Goal: Task Accomplishment & Management: Complete application form

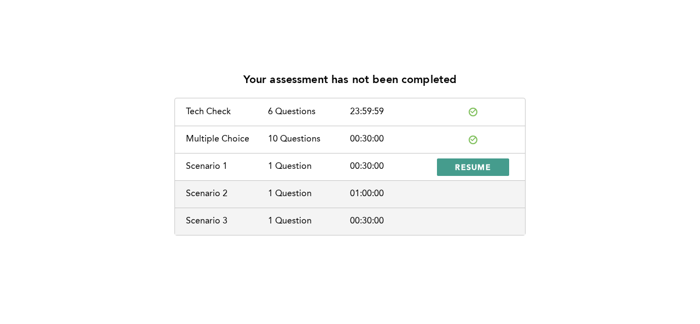
click at [476, 166] on span "RESUME" at bounding box center [473, 167] width 36 height 10
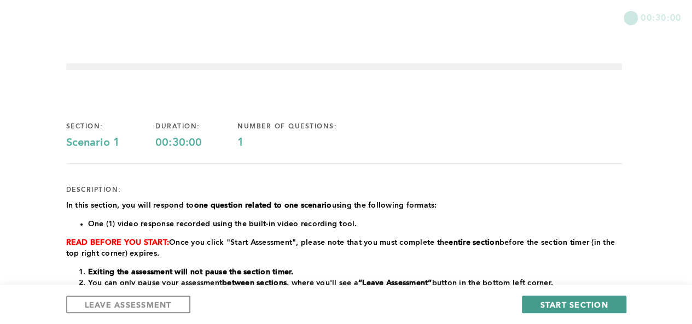
click at [571, 309] on span "START SECTION" at bounding box center [574, 305] width 68 height 10
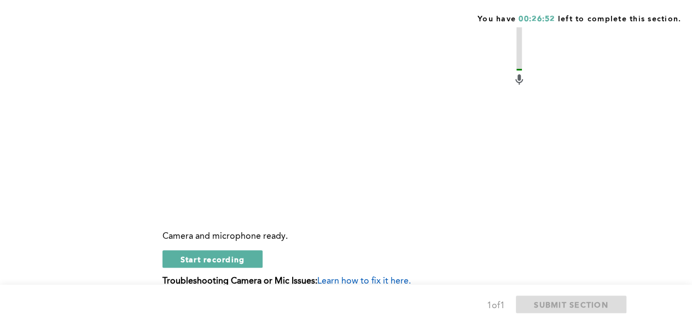
scroll to position [432, 0]
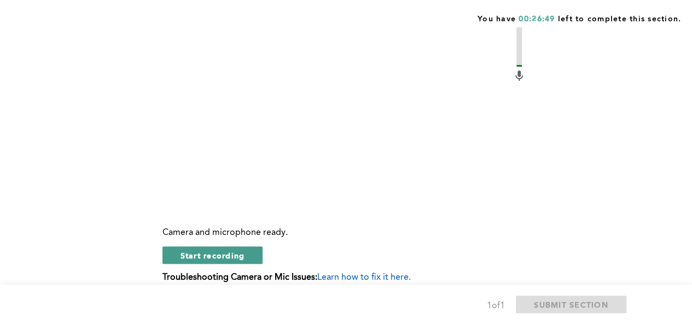
click at [240, 253] on span "Start recording" at bounding box center [213, 256] width 65 height 10
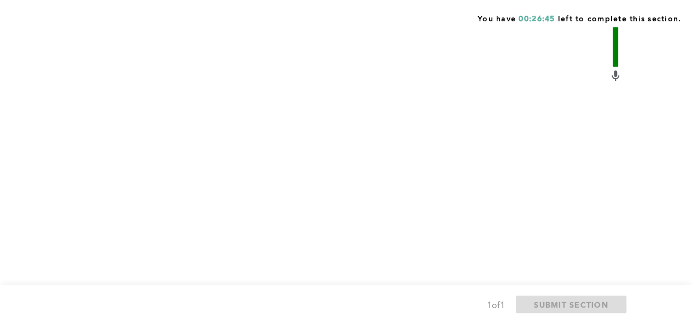
drag, startPoint x: 677, startPoint y: 191, endPoint x: 691, endPoint y: 130, distance: 62.8
click at [691, 130] on div "You have 00:26:45 left to complete this section. Q1 Context: Early in your role…" at bounding box center [346, 133] width 692 height 1130
click at [683, 185] on div "You have 00:26:43 left to complete this section. Q1 Context: Early in your role…" at bounding box center [346, 133] width 692 height 1130
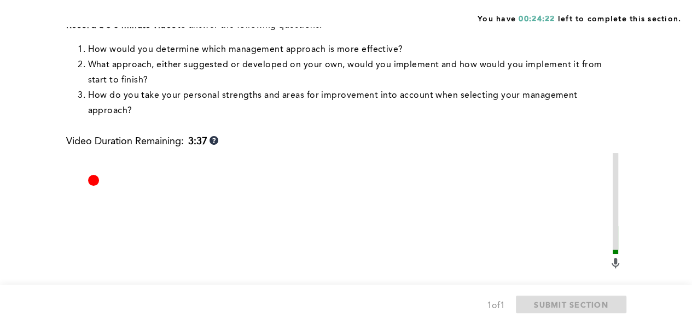
scroll to position [476, 0]
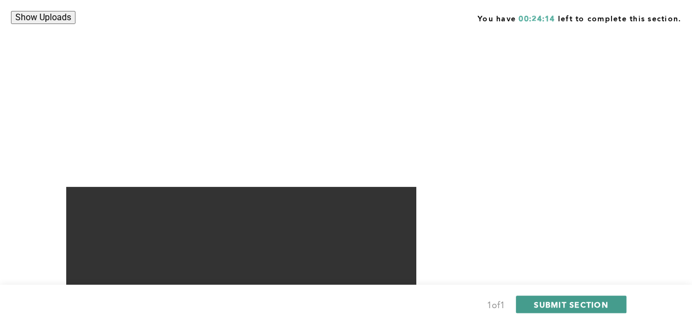
click at [550, 303] on span "SUBMIT SECTION" at bounding box center [571, 305] width 74 height 10
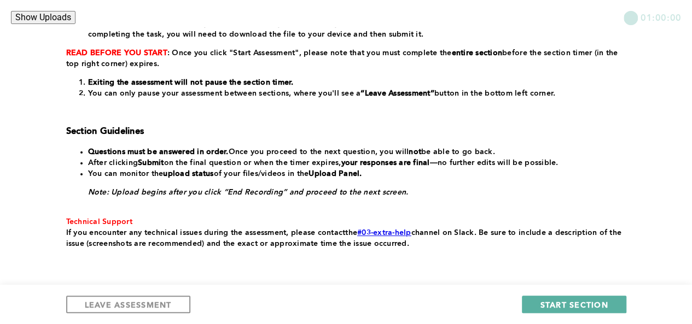
scroll to position [243, 0]
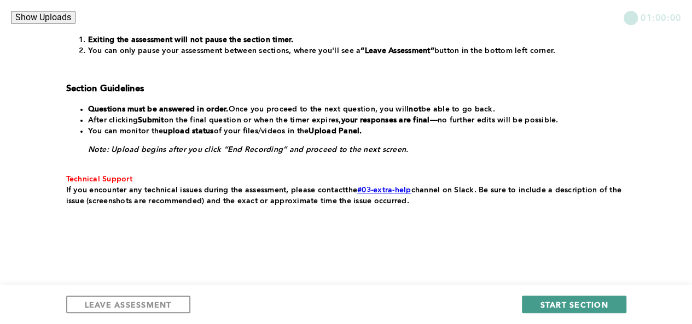
click at [577, 305] on span "START SECTION" at bounding box center [574, 305] width 68 height 10
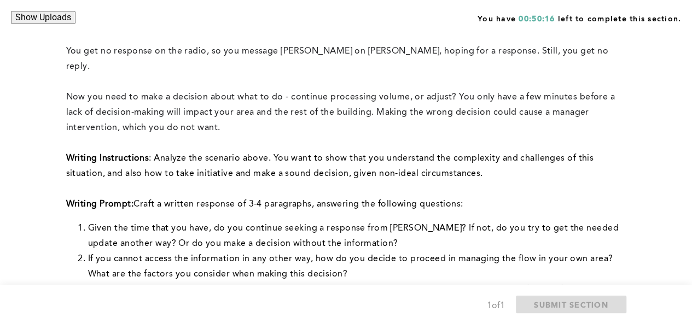
scroll to position [267, 0]
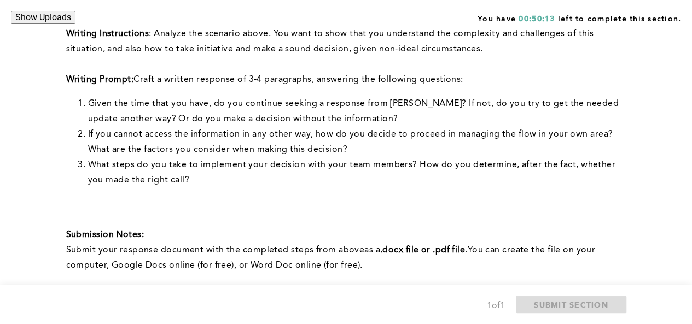
drag, startPoint x: 691, startPoint y: 124, endPoint x: 689, endPoint y: 101, distance: 23.6
click at [689, 101] on div "You have 00:50:13 left to complete this section. Q1 Context: In the middle of a…" at bounding box center [346, 129] width 692 height 793
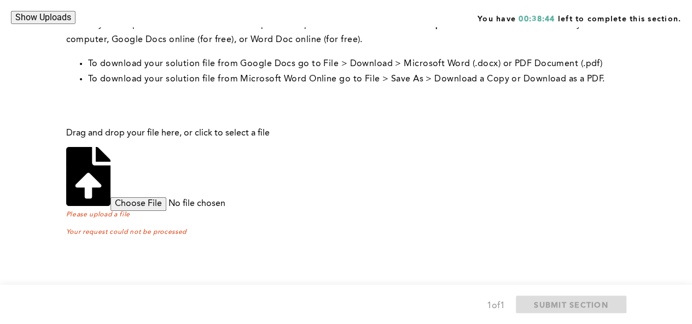
scroll to position [502, 0]
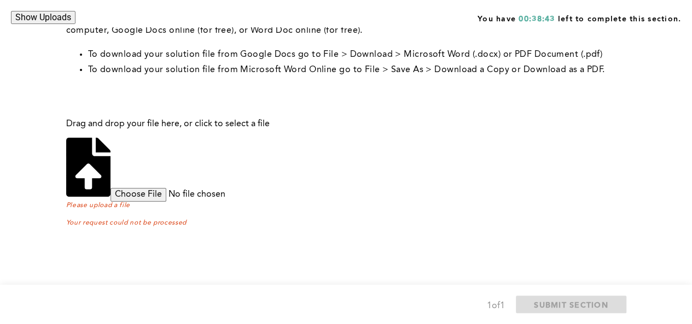
click at [278, 188] on input "file" at bounding box center [194, 194] width 167 height 13
type input "C:\fakepath\sen.docx"
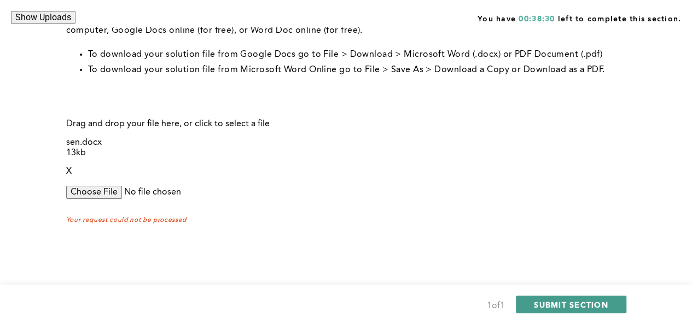
click at [571, 309] on span "SUBMIT SECTION" at bounding box center [571, 305] width 74 height 10
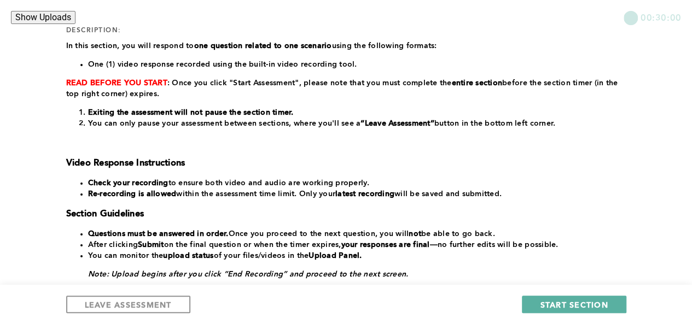
scroll to position [163, 0]
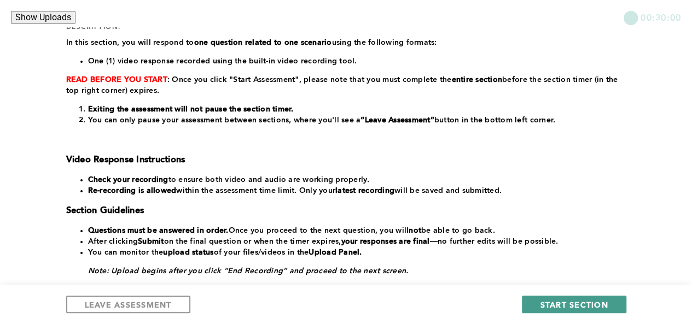
click at [551, 303] on span "START SECTION" at bounding box center [574, 305] width 68 height 10
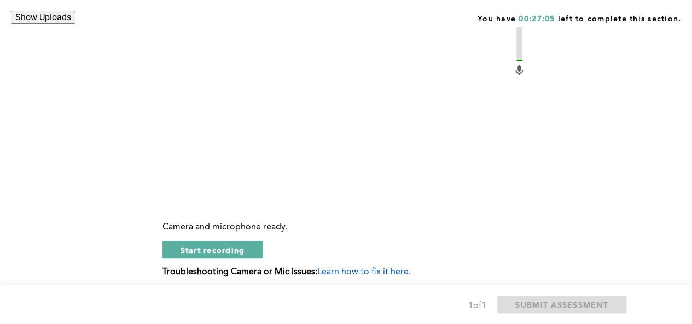
scroll to position [379, 0]
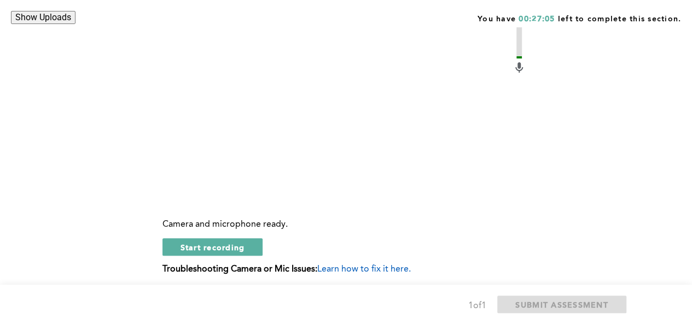
click at [222, 253] on span "Start recording" at bounding box center [213, 247] width 65 height 10
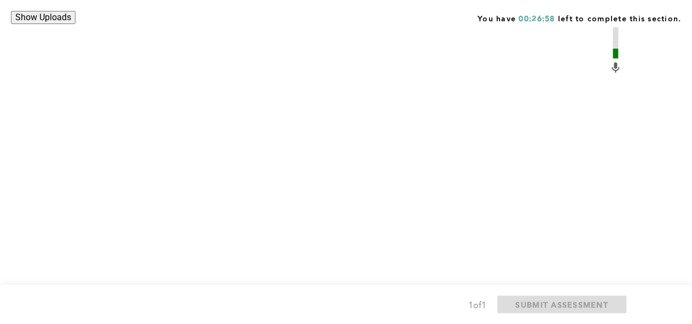
drag, startPoint x: 222, startPoint y: 260, endPoint x: 687, endPoint y: 155, distance: 476.8
click at [687, 155] on div "You have 00:26:58 left to complete this section. Q1 Context: You are managing t…" at bounding box center [346, 155] width 692 height 1069
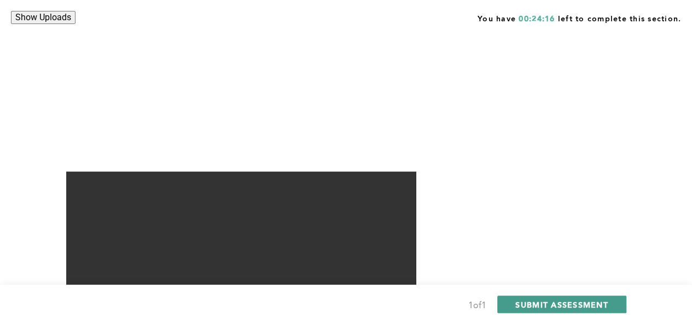
click at [540, 307] on span "SUBMIT ASSESSMENT" at bounding box center [561, 305] width 92 height 10
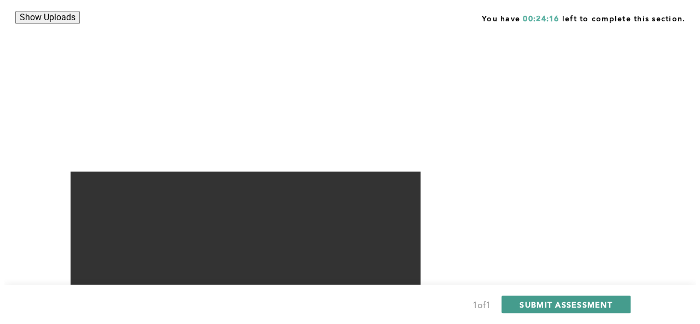
scroll to position [0, 0]
